Goal: Information Seeking & Learning: Learn about a topic

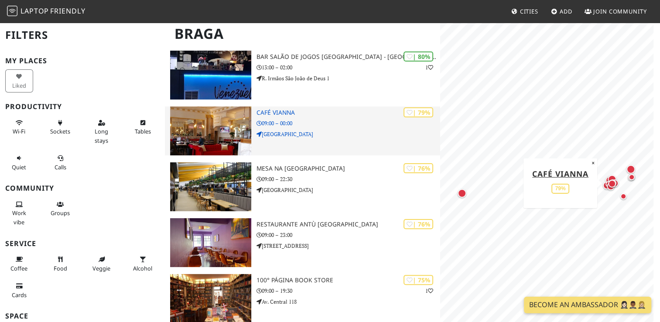
scroll to position [200, 0]
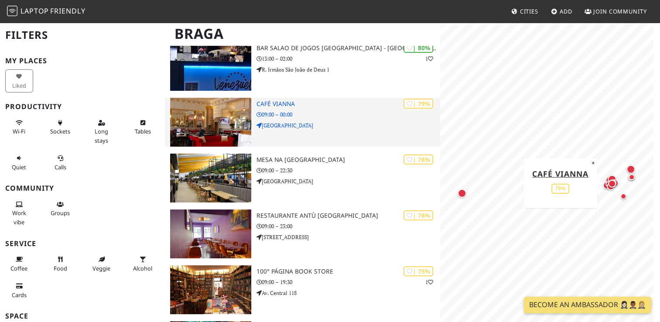
click at [261, 100] on h3 "Café Vianna" at bounding box center [348, 103] width 183 height 7
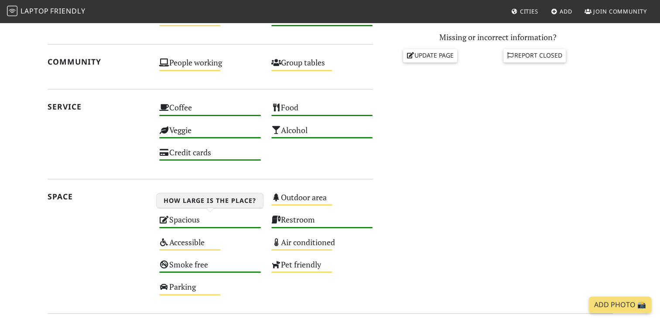
scroll to position [396, 0]
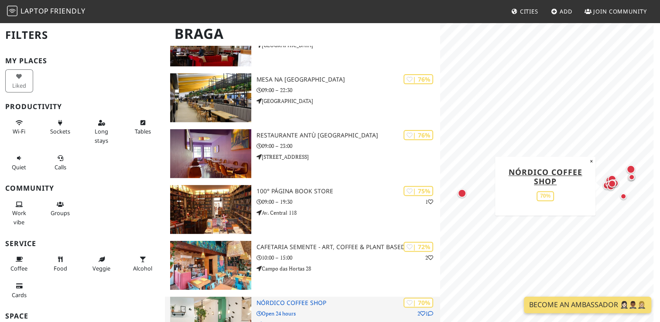
scroll to position [326, 0]
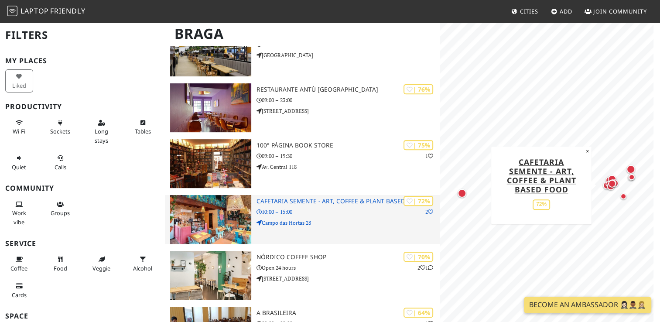
click at [196, 215] on img at bounding box center [210, 219] width 81 height 49
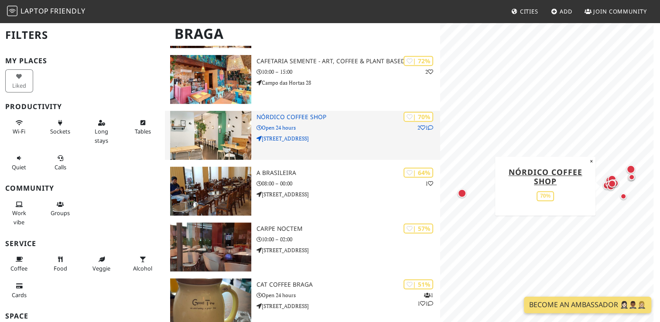
scroll to position [467, 0]
click at [199, 127] on img at bounding box center [210, 134] width 81 height 49
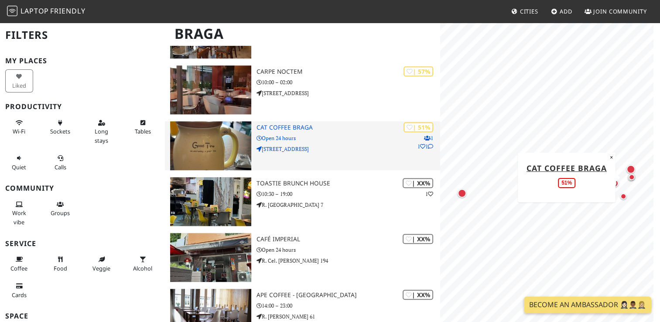
scroll to position [689, 0]
